Goal: Book appointment/travel/reservation

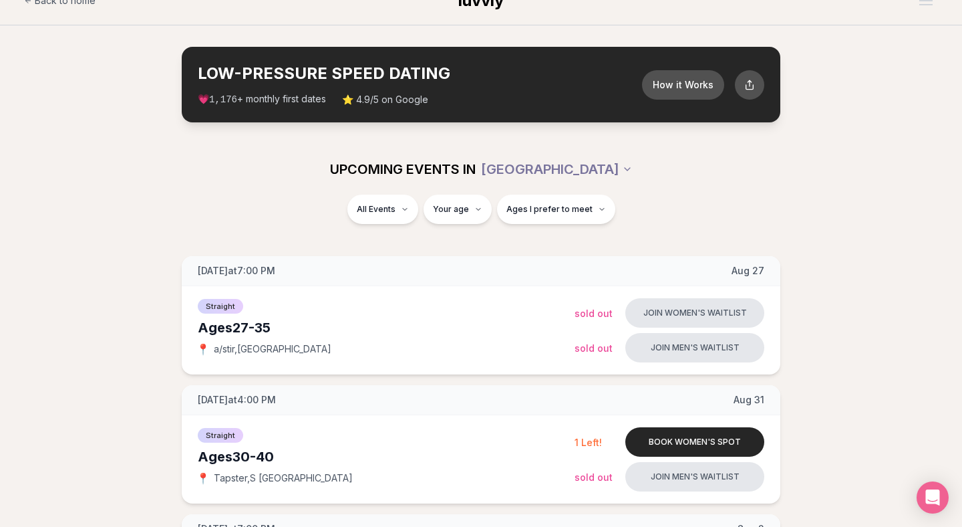
scroll to position [24, 0]
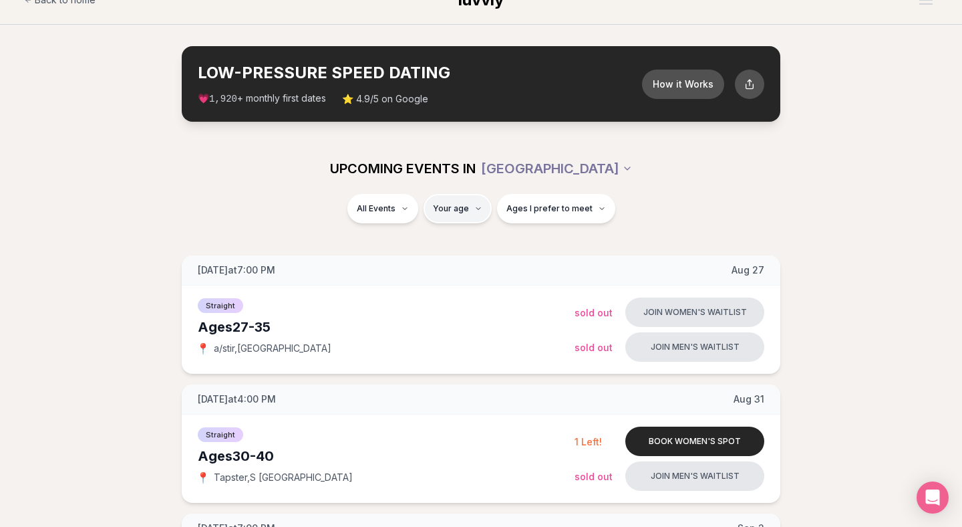
type input "**"
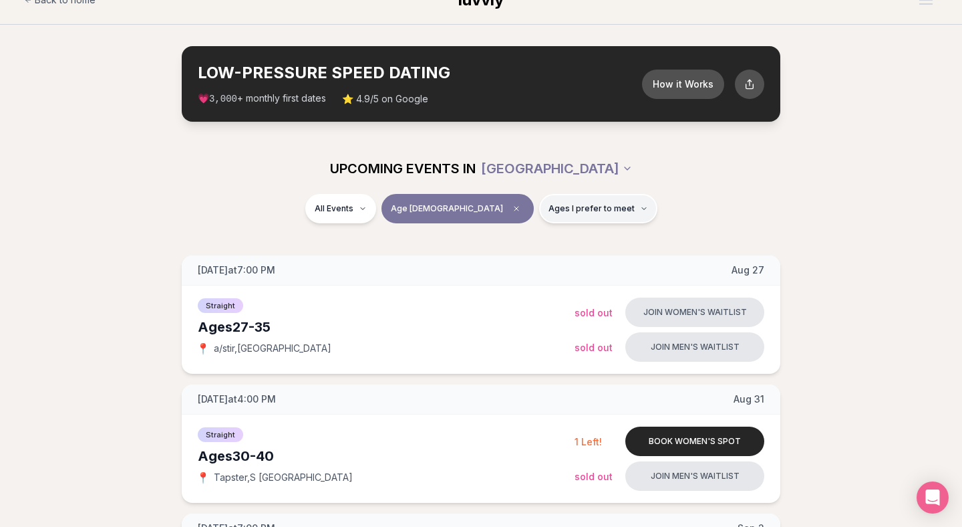
click at [551, 207] on span "Ages I prefer to meet" at bounding box center [592, 208] width 86 height 11
click at [540, 279] on span "Older than me" at bounding box center [547, 278] width 62 height 13
click at [508, 279] on button "Older than me" at bounding box center [502, 278] width 11 height 11
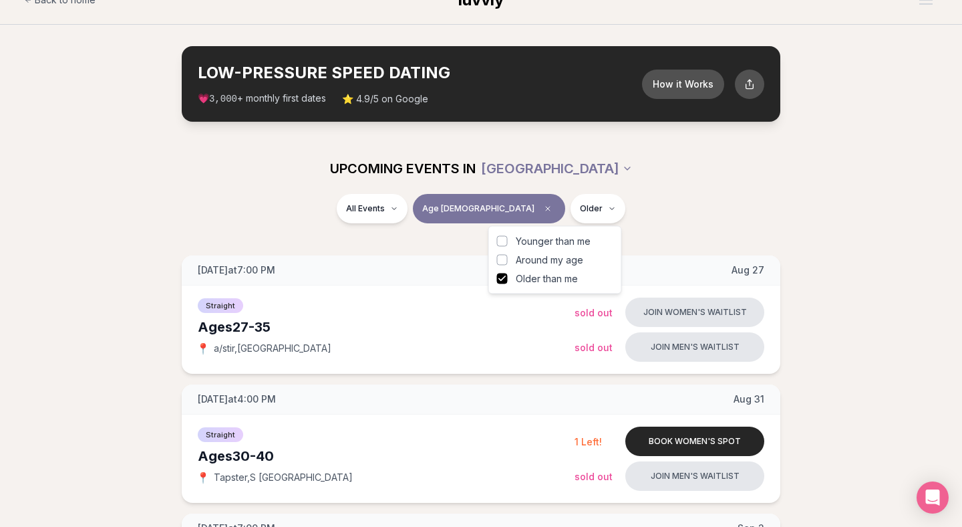
click at [702, 180] on div "UPCOMING EVENTS IN [GEOGRAPHIC_DATA]" at bounding box center [481, 168] width 749 height 29
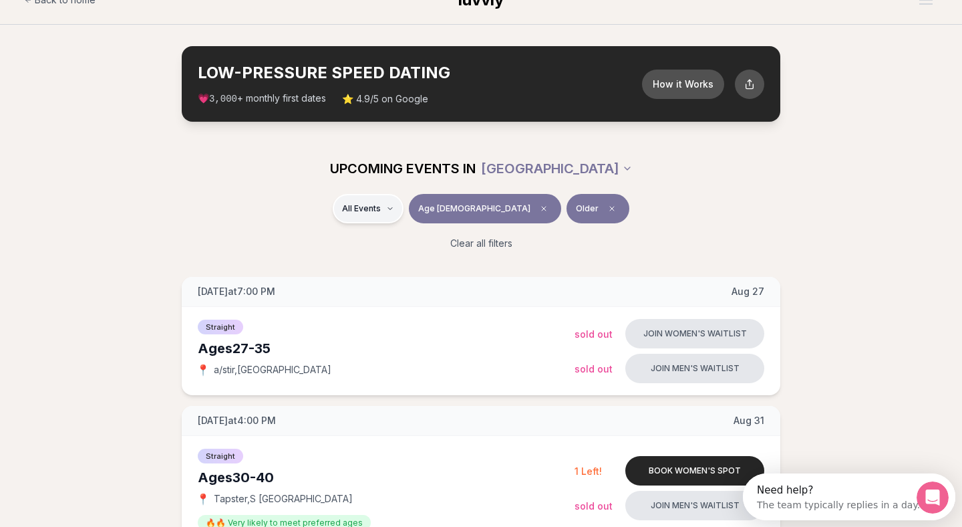
click at [409, 237] on div "Straight ( 12 )" at bounding box center [425, 243] width 127 height 29
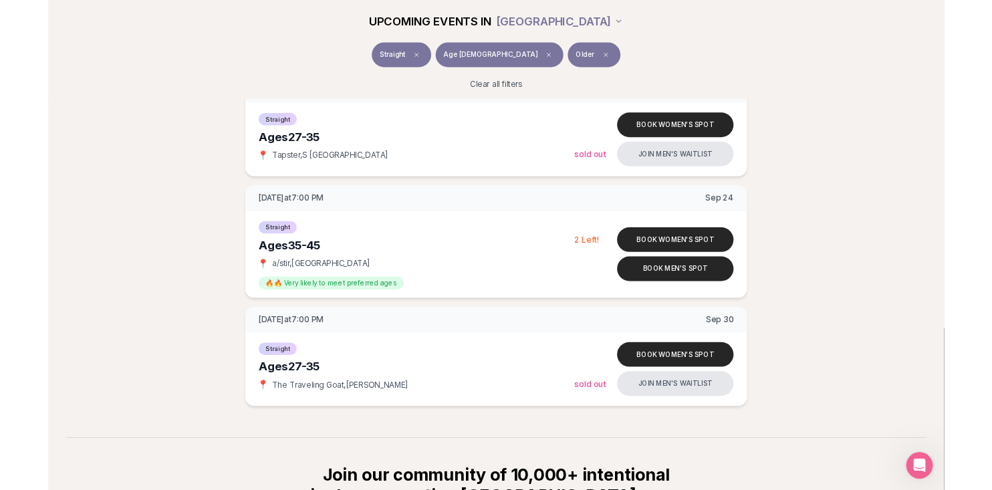
scroll to position [1438, 0]
